Goal: Task Accomplishment & Management: Use online tool/utility

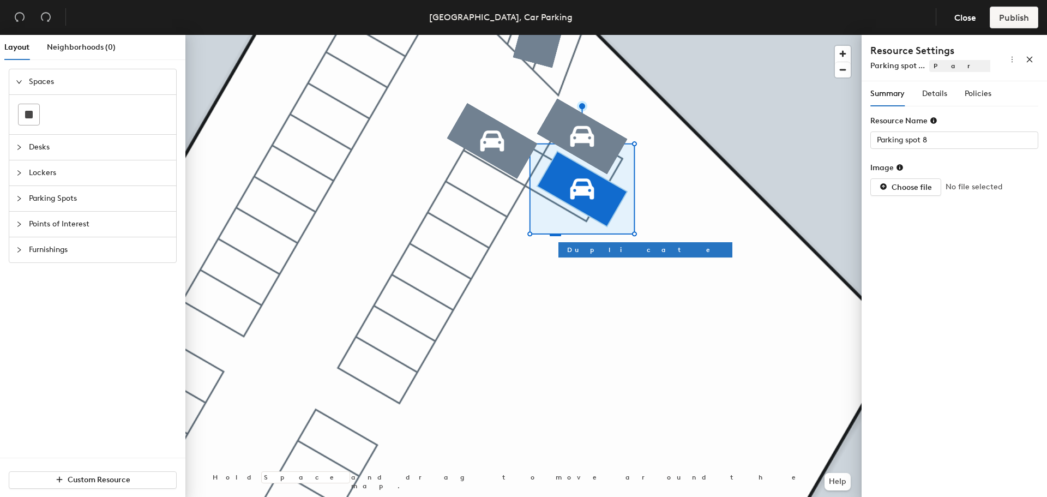
click at [550, 35] on div at bounding box center [523, 35] width 676 height 0
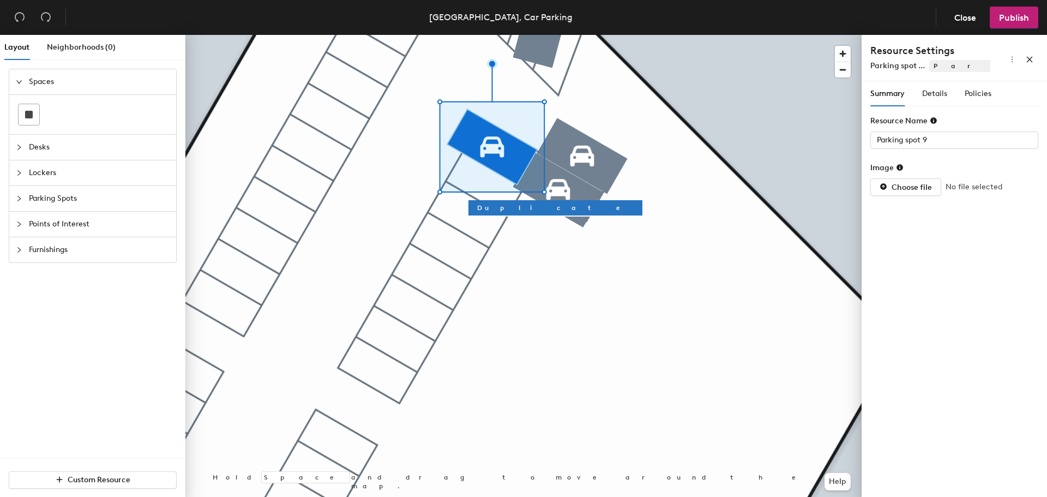
type input "Parking spot 8"
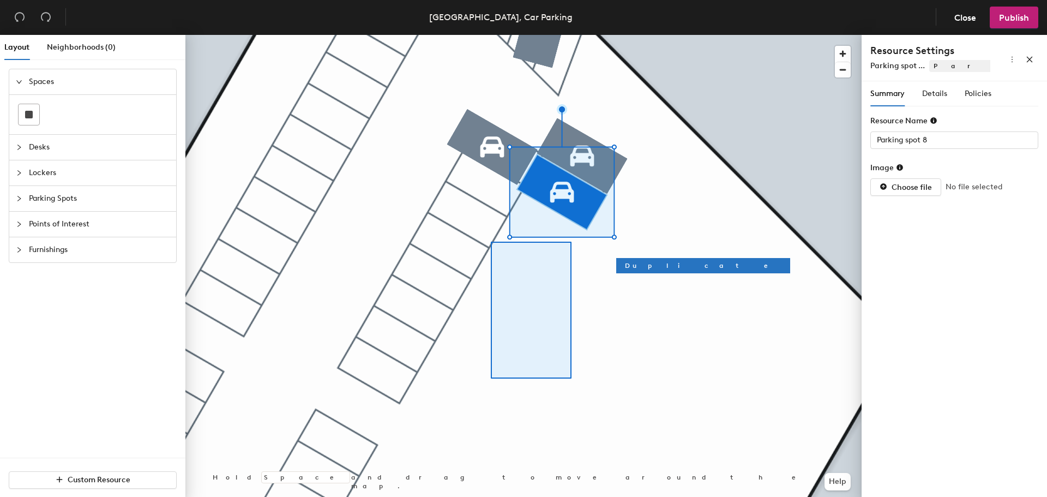
click at [554, 35] on div at bounding box center [523, 35] width 676 height 0
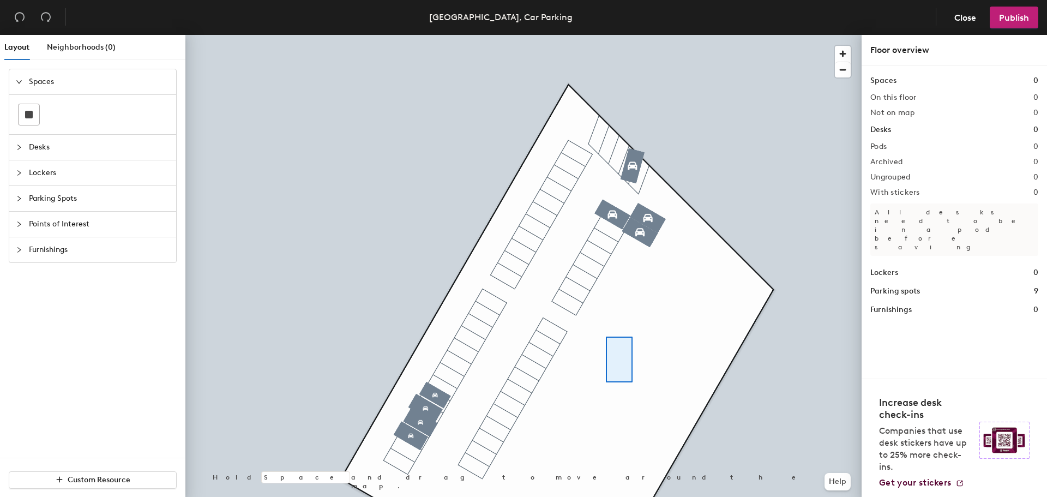
click at [626, 35] on div at bounding box center [523, 35] width 676 height 0
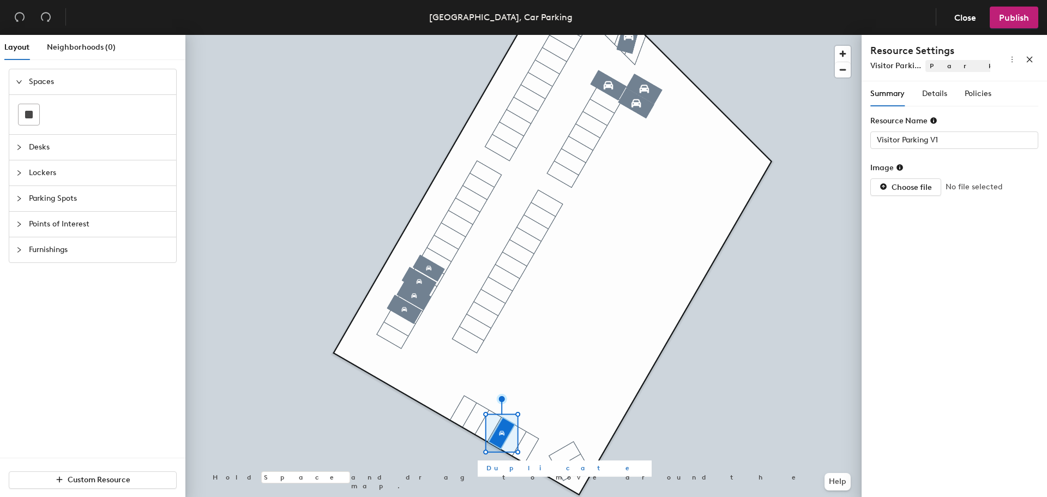
click at [513, 465] on span "Duplicate" at bounding box center [564, 468] width 156 height 10
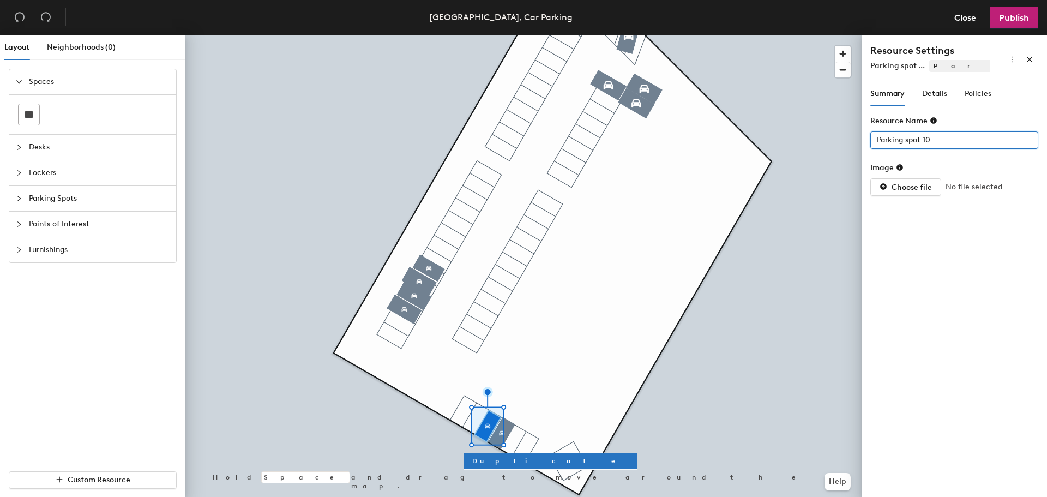
click at [946, 140] on input "Parking spot 10" at bounding box center [954, 139] width 168 height 17
type input "Visitor Space V2"
click at [491, 461] on span "Duplicate" at bounding box center [550, 461] width 156 height 10
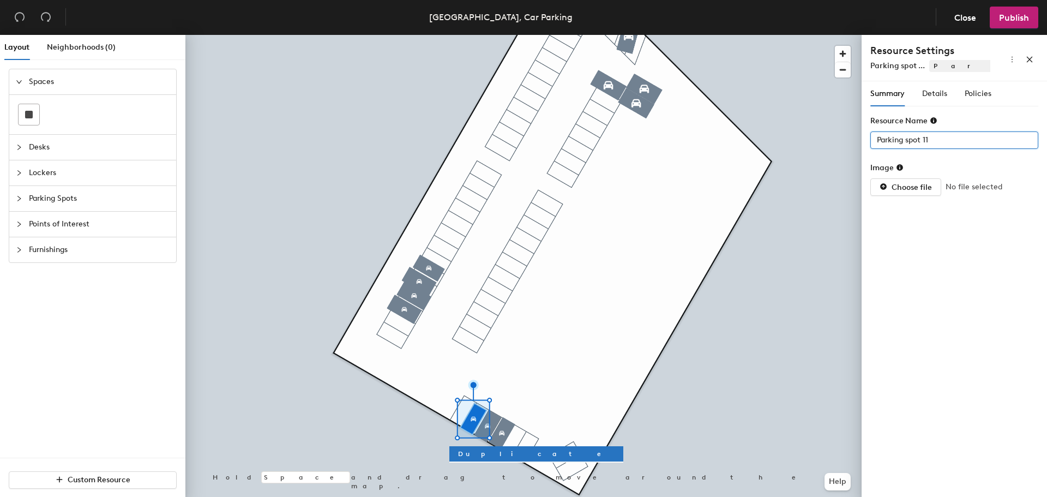
click at [906, 140] on input "Parking spot 11" at bounding box center [954, 139] width 168 height 17
click at [470, 456] on span "Duplicate" at bounding box center [536, 454] width 156 height 10
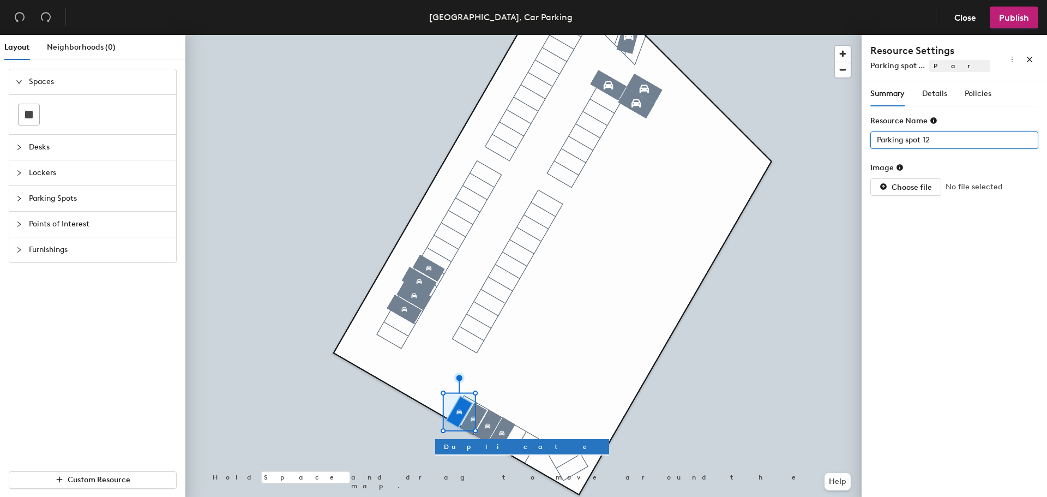
click at [920, 143] on input "Parking spot 12" at bounding box center [954, 139] width 168 height 17
type input "Visitor Space V4"
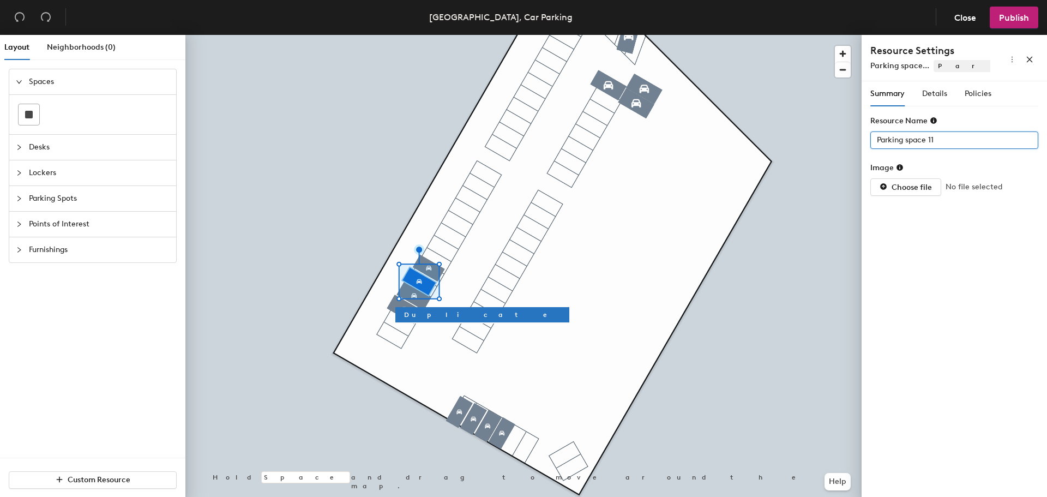
click at [878, 140] on input "Parking space 11" at bounding box center [954, 139] width 168 height 17
drag, startPoint x: 960, startPoint y: 140, endPoint x: 867, endPoint y: 136, distance: 92.8
click at [867, 136] on div "Summary Details Policies Resource Name Staff Parking Space 11 Image Choose file…" at bounding box center [953, 291] width 185 height 420
type input "Staff Parking Space 11"
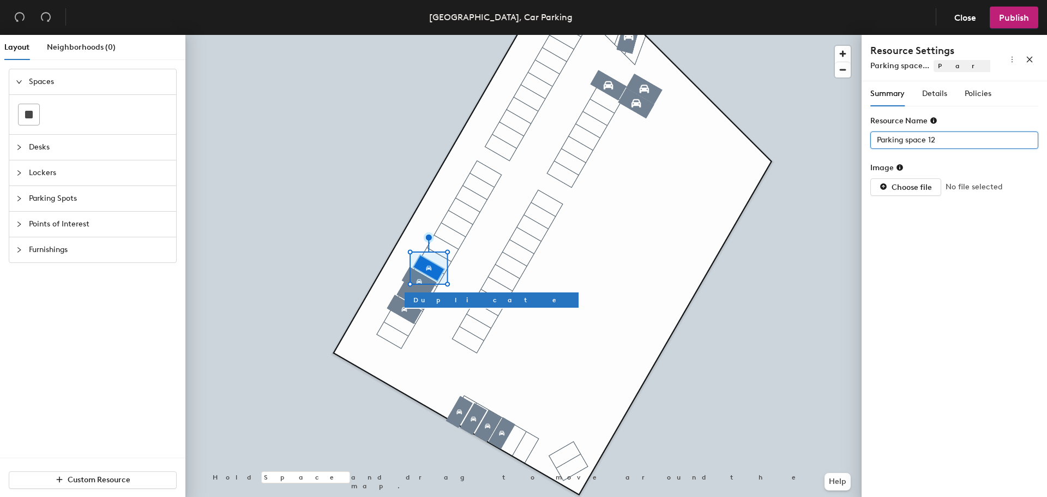
click at [851, 140] on div "Layout Neighborhoods (0) Spaces Desks Lockers Parking Spots Points of Interest …" at bounding box center [523, 268] width 1047 height 466
paste input "Staff Parking Space 11"
type input "Staff Parking Space 12"
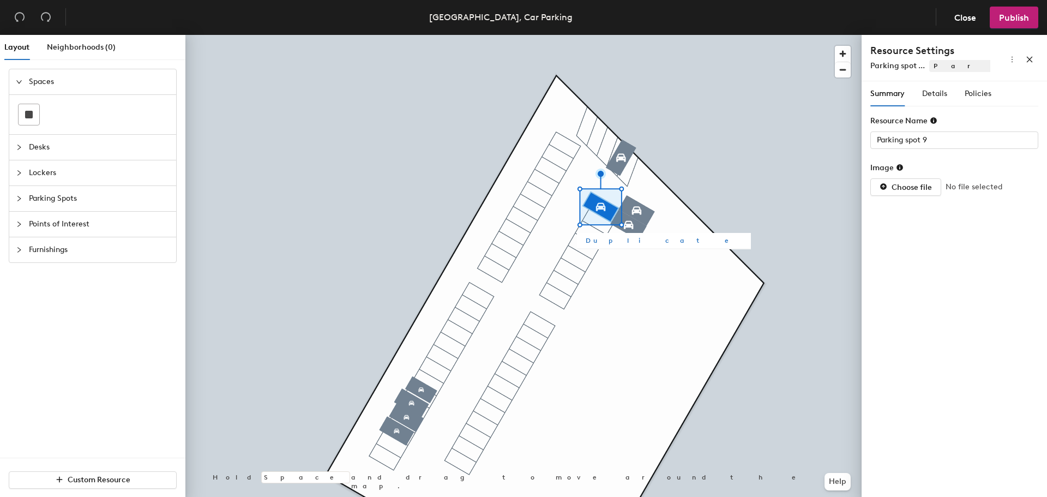
type input "Parking spot 6"
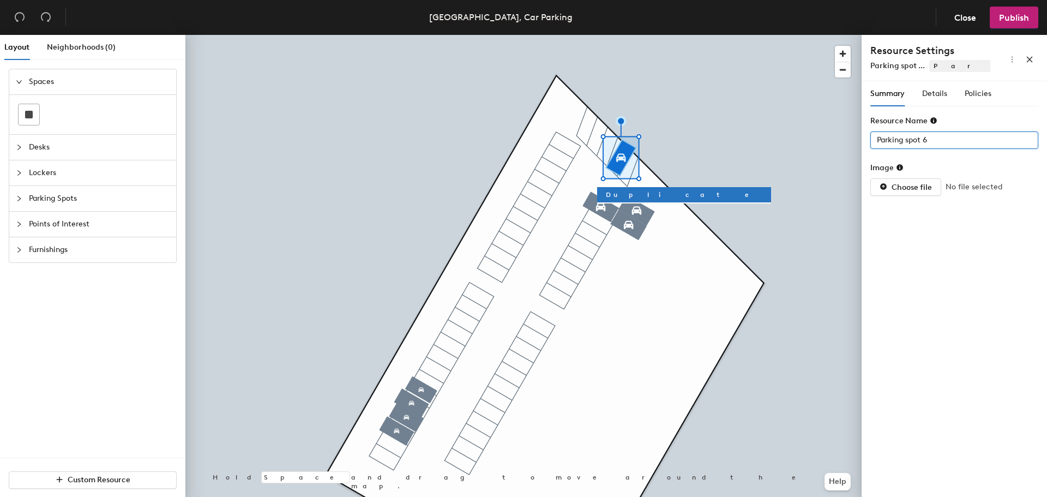
click at [930, 140] on input "Parking spot 6" at bounding box center [954, 139] width 168 height 17
type input "36"
click at [755, 35] on div at bounding box center [523, 35] width 676 height 0
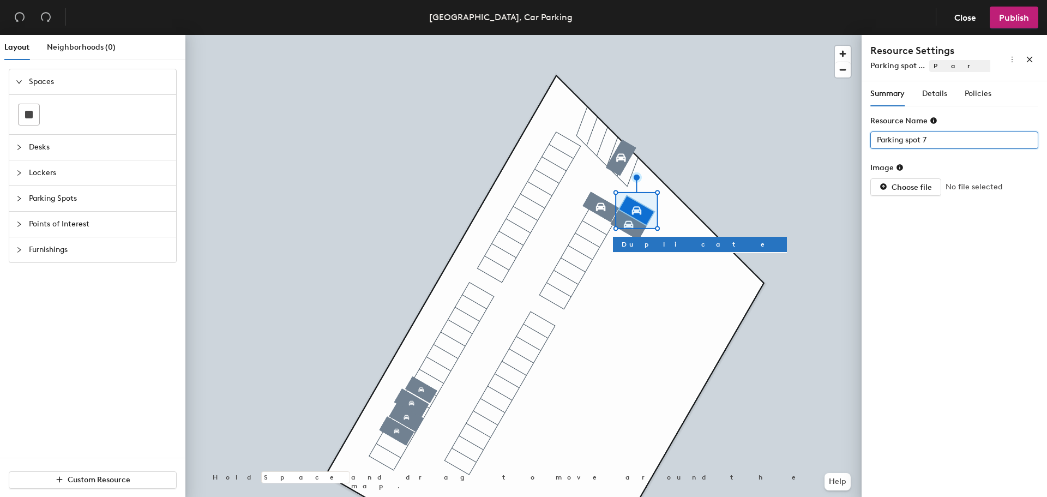
click at [845, 133] on div "Layout Neighborhoods (0) Spaces Desks Lockers Parking Spots Points of Interest …" at bounding box center [523, 268] width 1047 height 466
type input "37"
